Goal: Find specific page/section: Find specific page/section

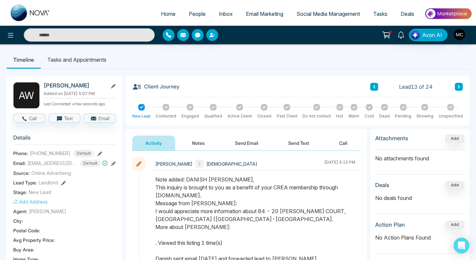
click at [161, 14] on span "Home" at bounding box center [168, 14] width 15 height 7
select select "*"
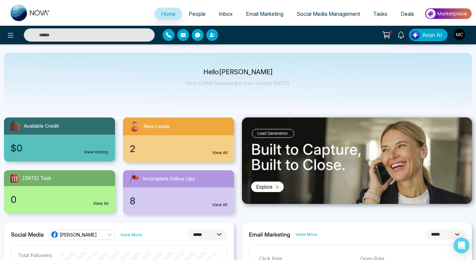
click at [194, 13] on span "People" at bounding box center [197, 14] width 17 height 7
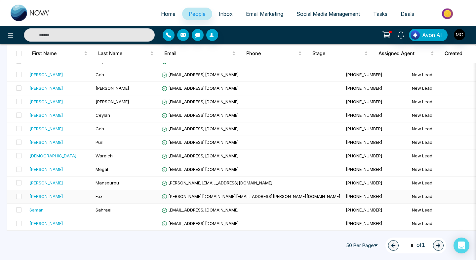
scroll to position [140, 0]
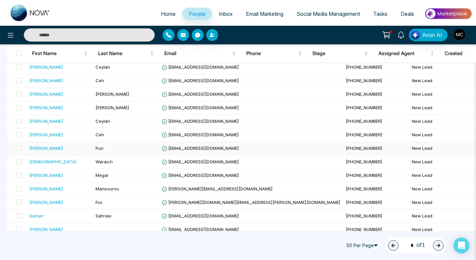
click at [57, 152] on td "[PERSON_NAME]" at bounding box center [60, 149] width 66 height 14
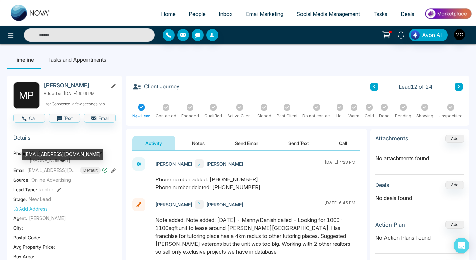
click at [55, 171] on span "[EMAIL_ADDRESS][DOMAIN_NAME]" at bounding box center [52, 170] width 50 height 7
click at [190, 20] on li "People" at bounding box center [197, 15] width 30 height 14
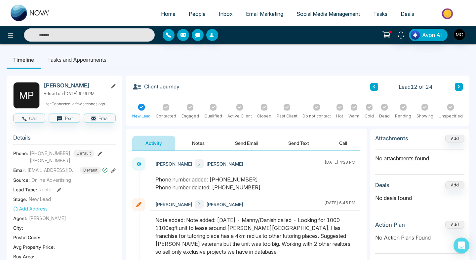
click at [191, 17] on link "People" at bounding box center [197, 14] width 30 height 13
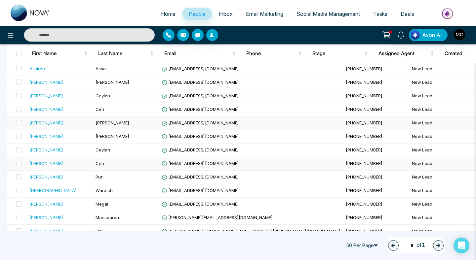
scroll to position [116, 0]
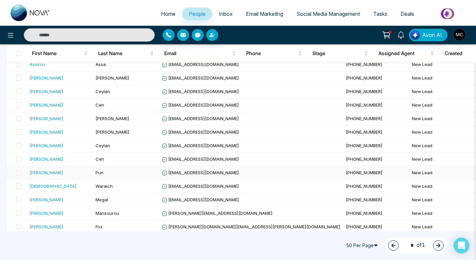
click at [47, 171] on div "[PERSON_NAME]" at bounding box center [46, 172] width 34 height 7
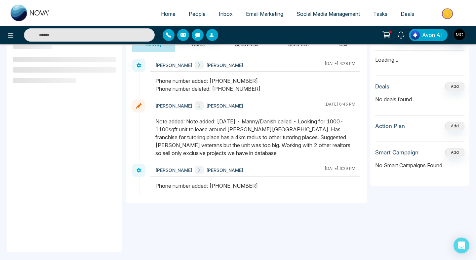
scroll to position [85, 0]
